Goal: Navigation & Orientation: Find specific page/section

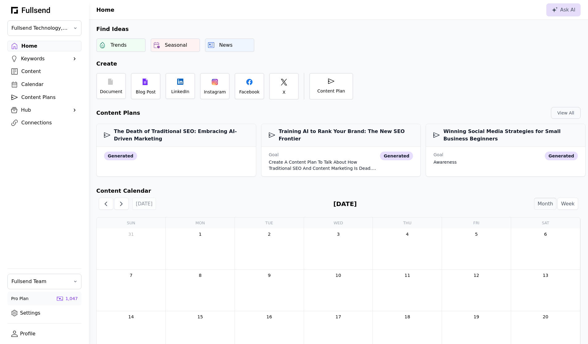
click at [333, 52] on div "Find Ideas Trends Seasonal News Create Document Blog Post LinkedIn Instagram Fa…" at bounding box center [339, 252] width 500 height 464
click at [44, 72] on div "Content" at bounding box center [49, 71] width 56 height 7
